Goal: Find specific page/section: Find specific page/section

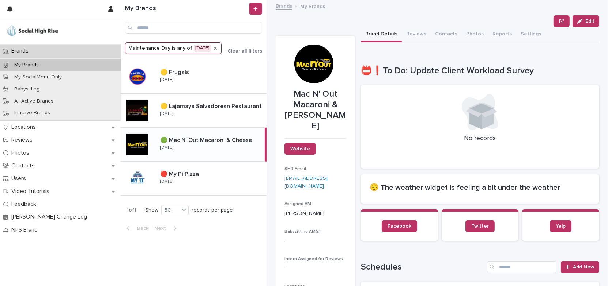
click at [215, 49] on icon "Maintenance Day" at bounding box center [215, 48] width 3 height 3
click at [174, 48] on icon "Maintenance Day" at bounding box center [175, 48] width 4 height 3
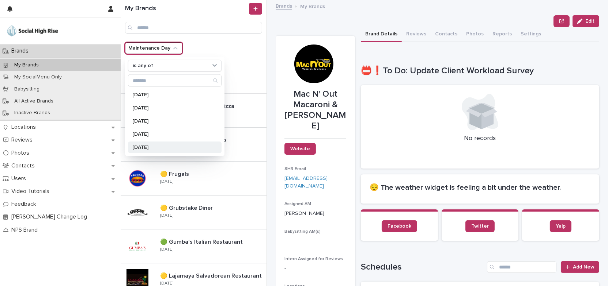
click at [146, 146] on p "[DATE]" at bounding box center [170, 147] width 77 height 5
click at [308, 26] on div "Edit" at bounding box center [437, 21] width 323 height 12
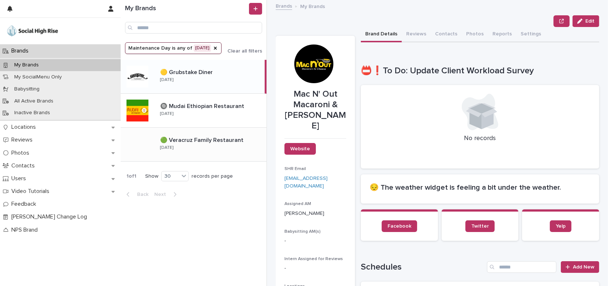
click at [238, 145] on div "🟢 Veracruz Family Restaurant 🟢 Veracruz Family Restaurant [DATE]" at bounding box center [210, 144] width 112 height 21
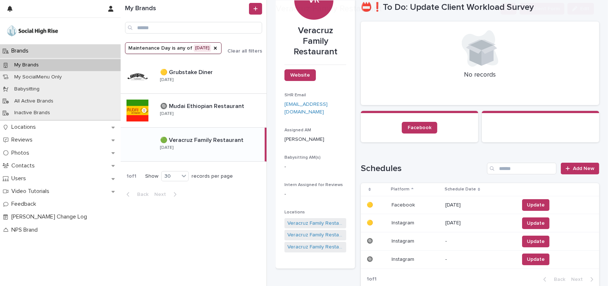
scroll to position [66, 0]
